Goal: Information Seeking & Learning: Learn about a topic

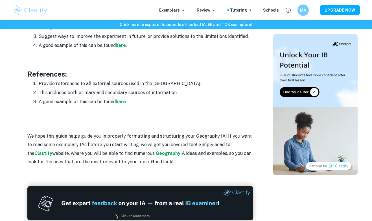
scroll to position [1036, 0]
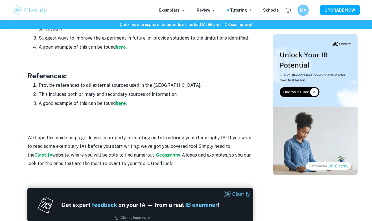
click at [123, 100] on strong "here" at bounding box center [121, 102] width 10 height 5
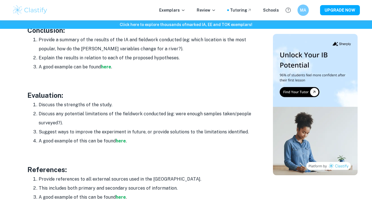
scroll to position [941, 0]
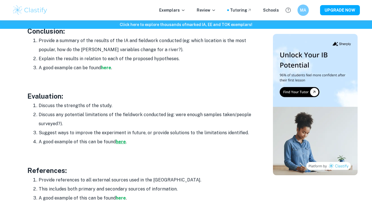
click at [117, 139] on strong "here" at bounding box center [121, 141] width 10 height 5
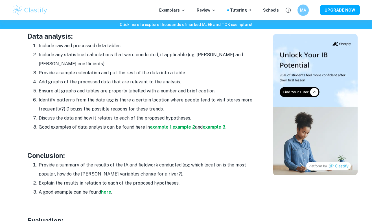
scroll to position [816, 0]
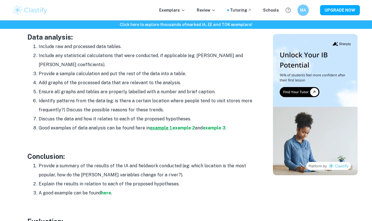
click at [159, 125] on strong "example 1" at bounding box center [161, 127] width 22 height 5
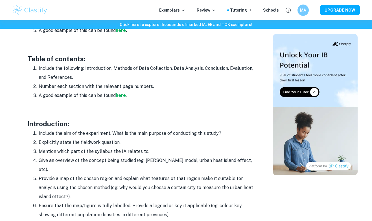
scroll to position [388, 0]
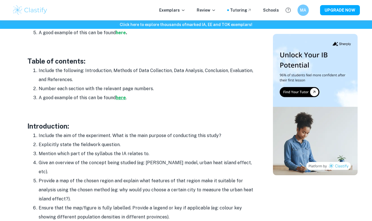
click at [119, 99] on strong "here" at bounding box center [121, 97] width 10 height 5
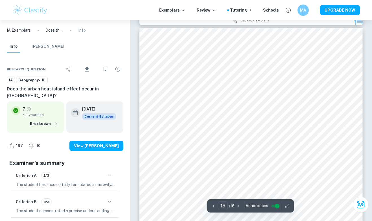
scroll to position [4197, 0]
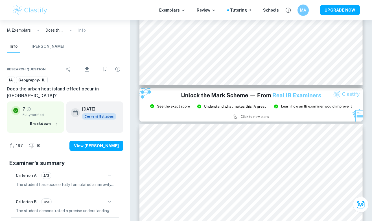
type input "14"
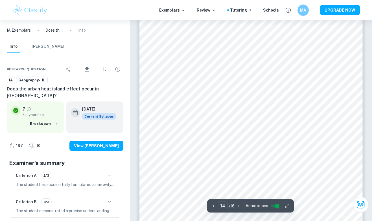
scroll to position [3779, 0]
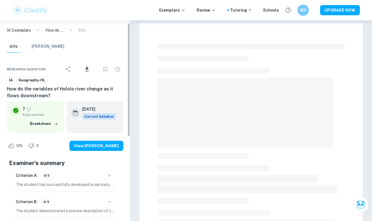
checkbox input "true"
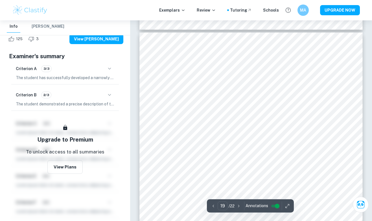
scroll to position [5348, 0]
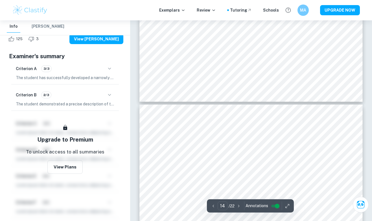
type input "13"
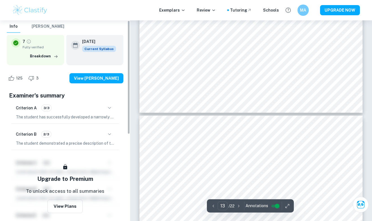
scroll to position [0, 0]
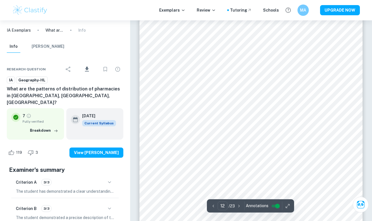
scroll to position [3298, 0]
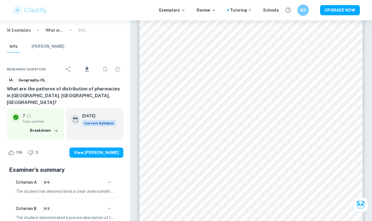
type input "13"
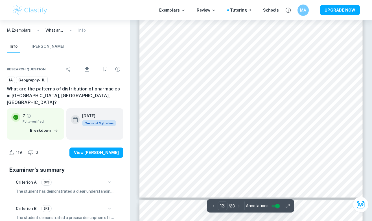
scroll to position [3691, 0]
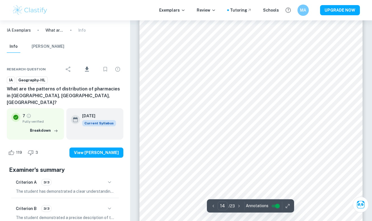
scroll to position [3808, 0]
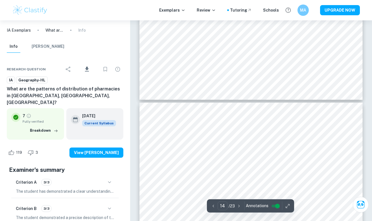
type input "13"
